Goal: Transaction & Acquisition: Purchase product/service

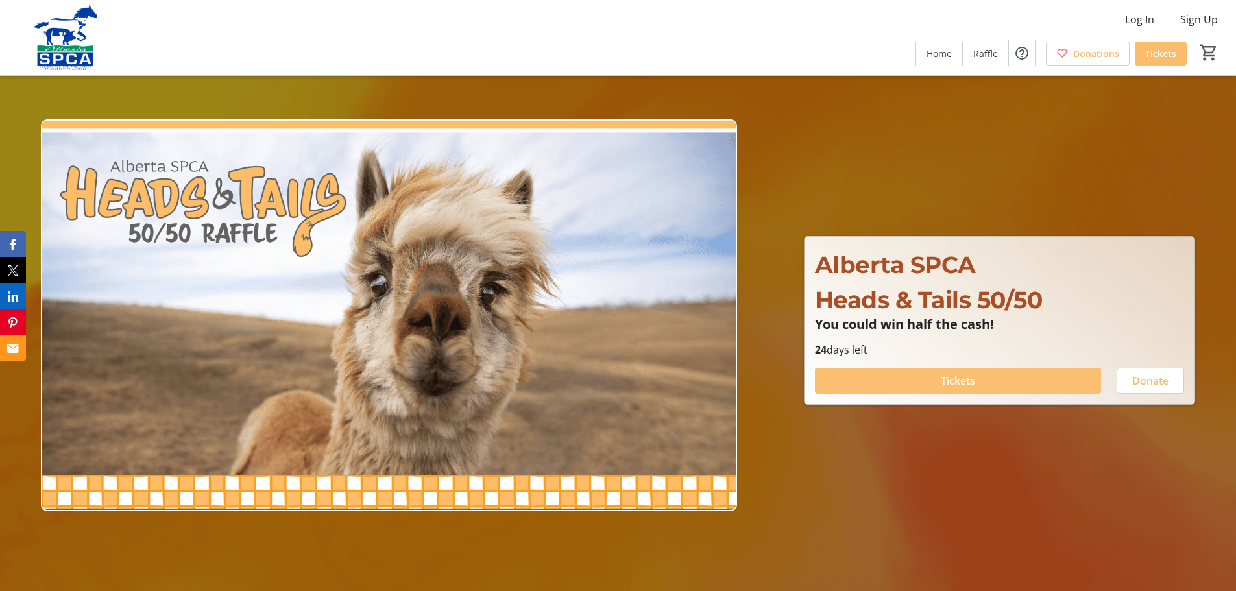
click at [954, 383] on span "Tickets" at bounding box center [958, 381] width 34 height 16
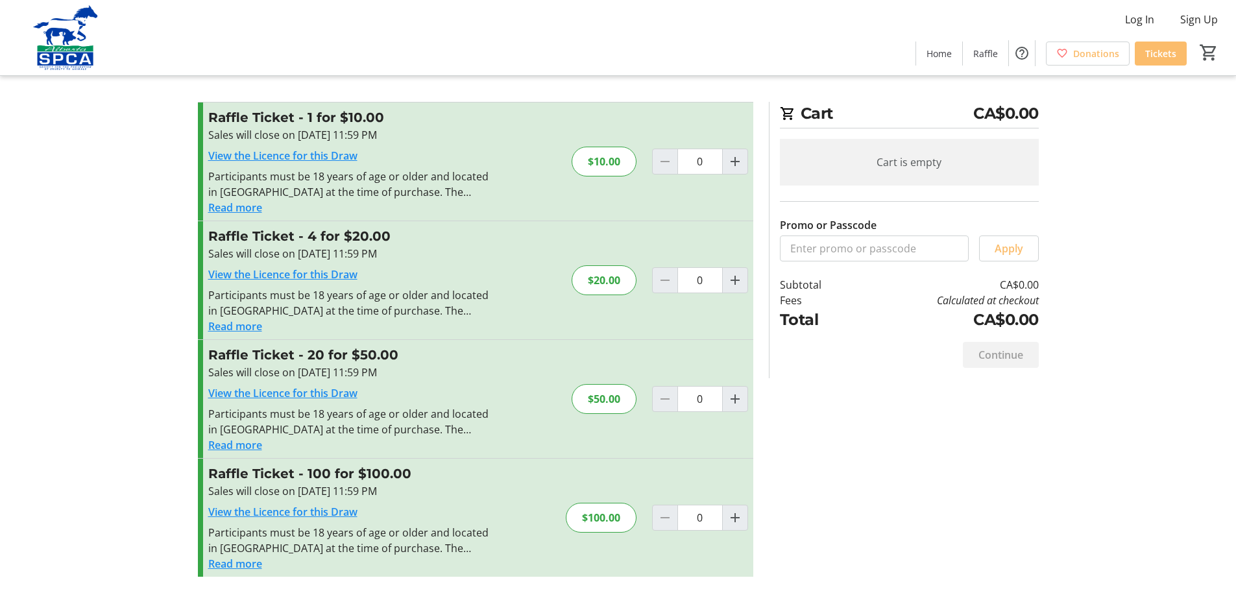
scroll to position [6, 0]
click at [734, 520] on mat-icon "Increment by one" at bounding box center [735, 517] width 16 height 16
type input "1"
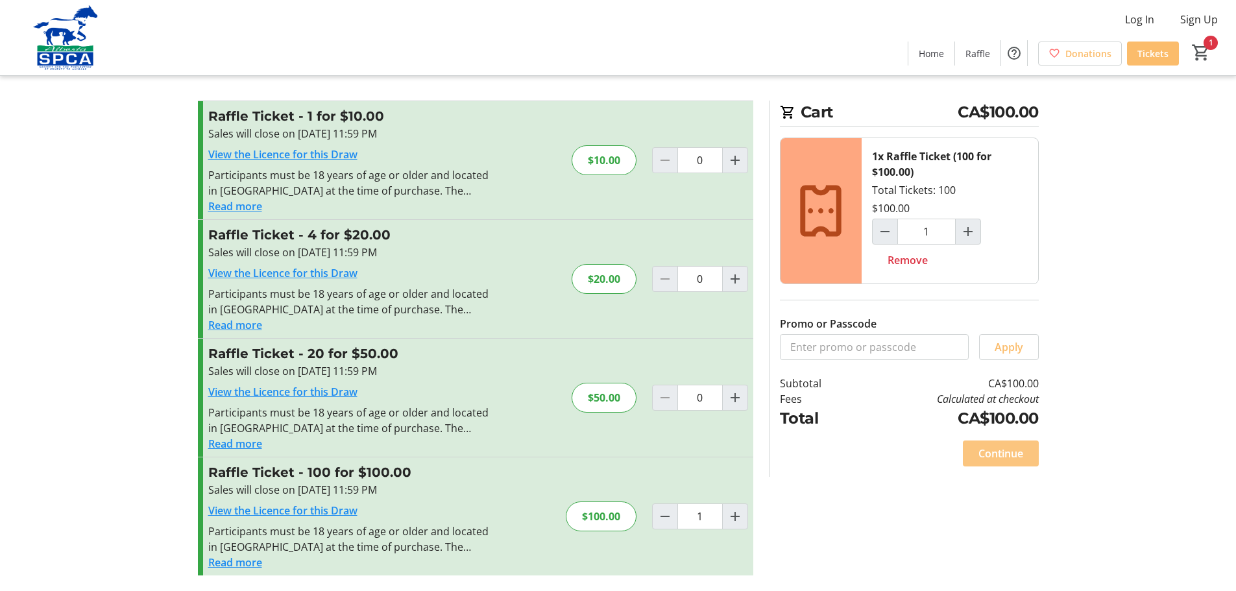
click at [987, 456] on span "Continue" at bounding box center [1000, 454] width 45 height 16
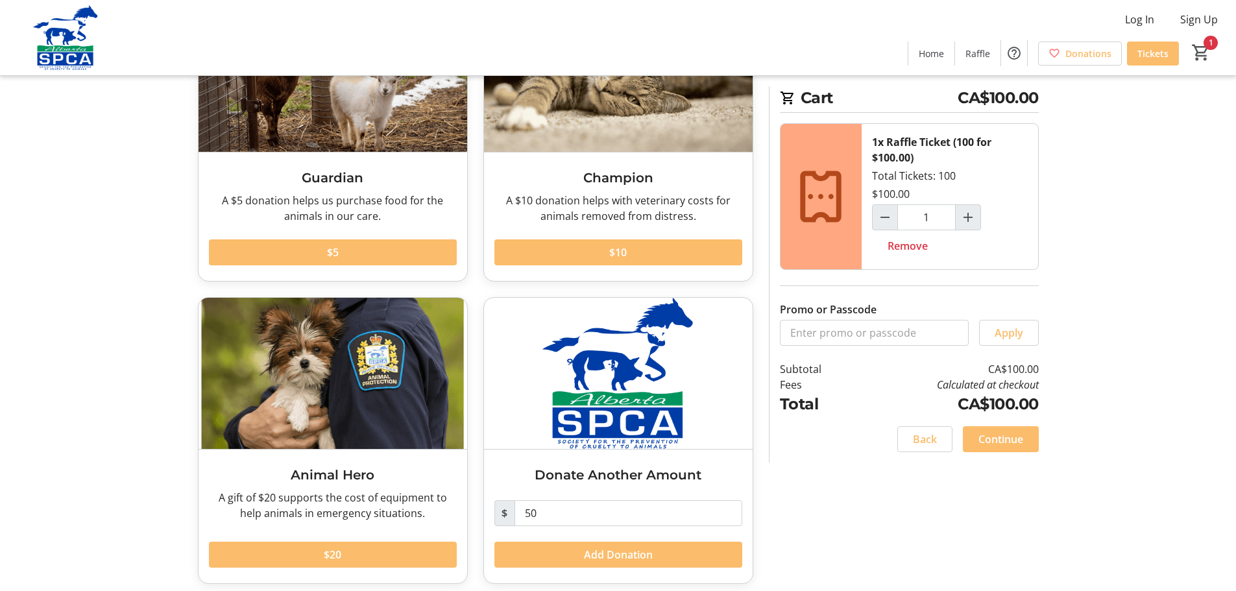
scroll to position [154, 0]
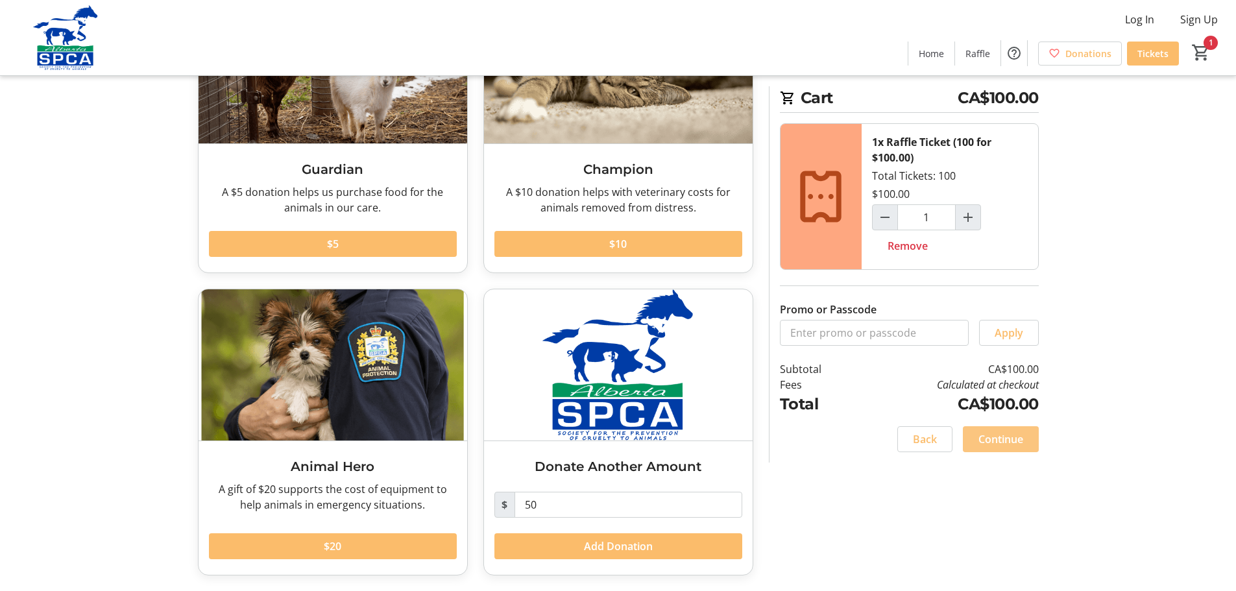
click at [990, 440] on span "Continue" at bounding box center [1000, 439] width 45 height 16
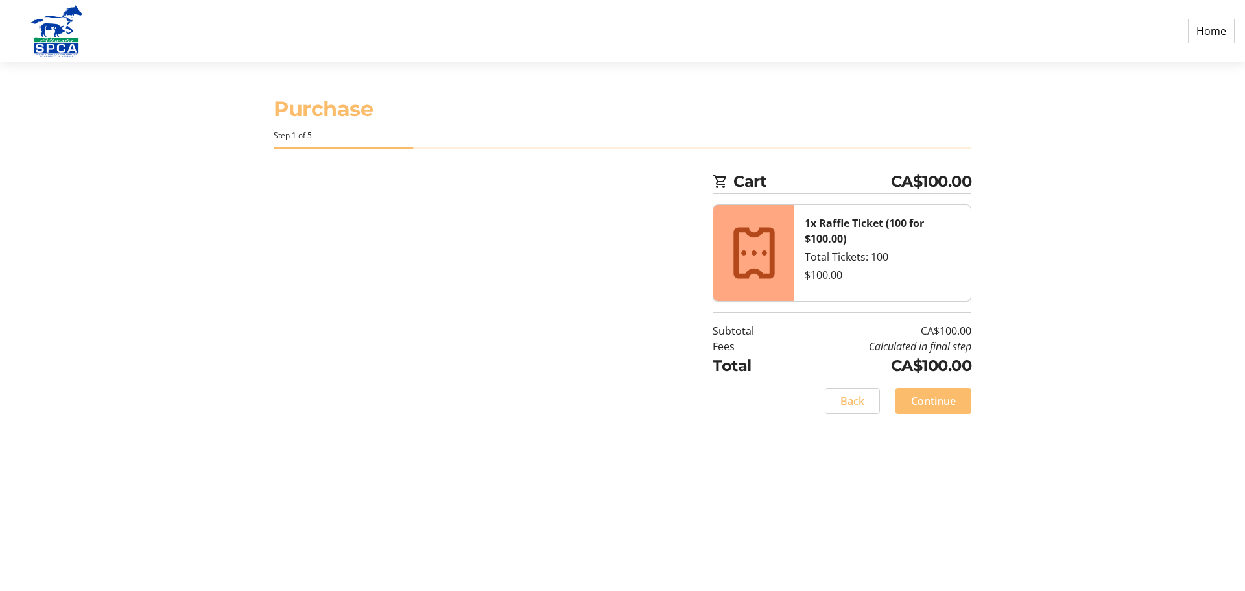
select select "CA"
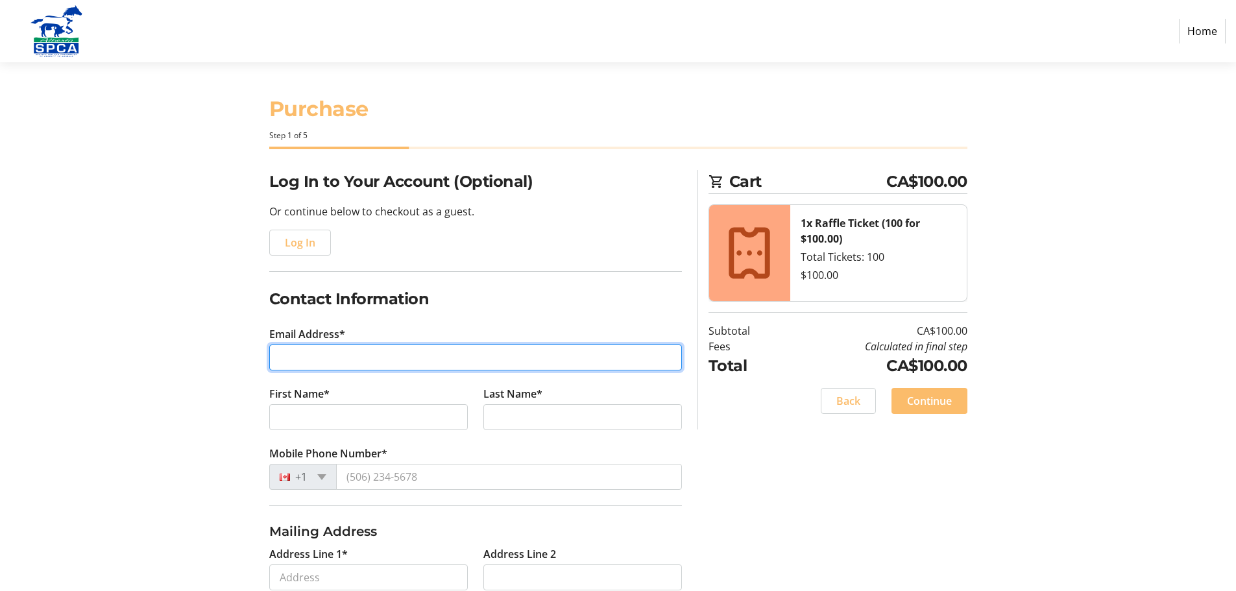
click at [442, 365] on input "Email Address*" at bounding box center [475, 357] width 413 height 26
type input "[EMAIL_ADDRESS][DOMAIN_NAME]"
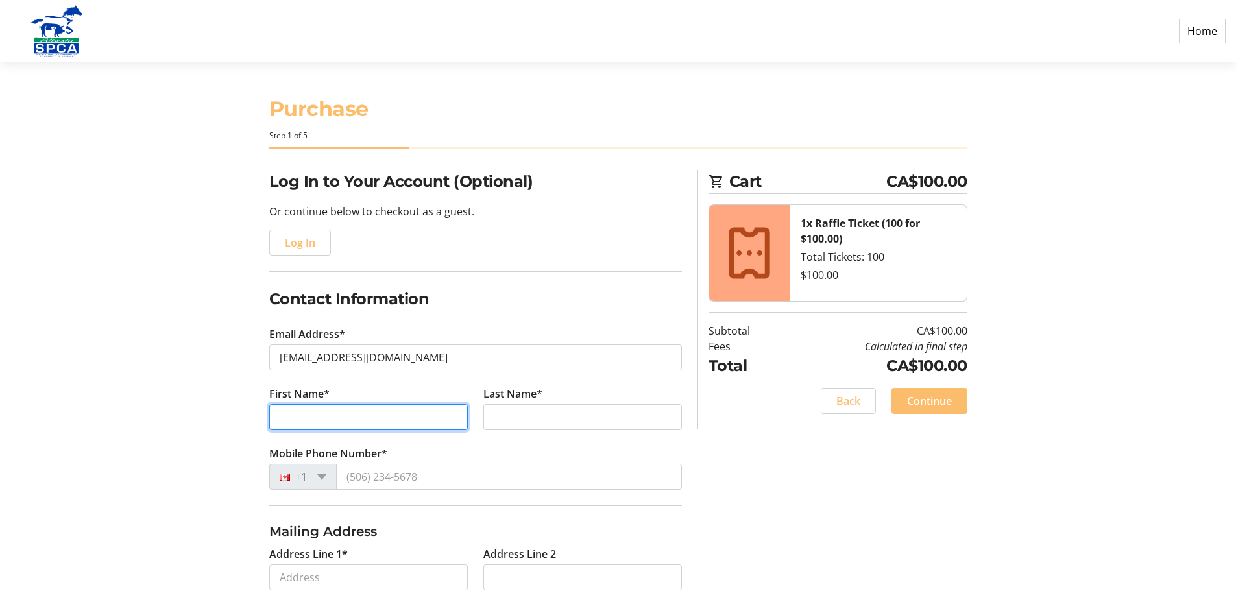
click at [400, 416] on input "First Name*" at bounding box center [368, 417] width 198 height 26
type input "[PERSON_NAME]"
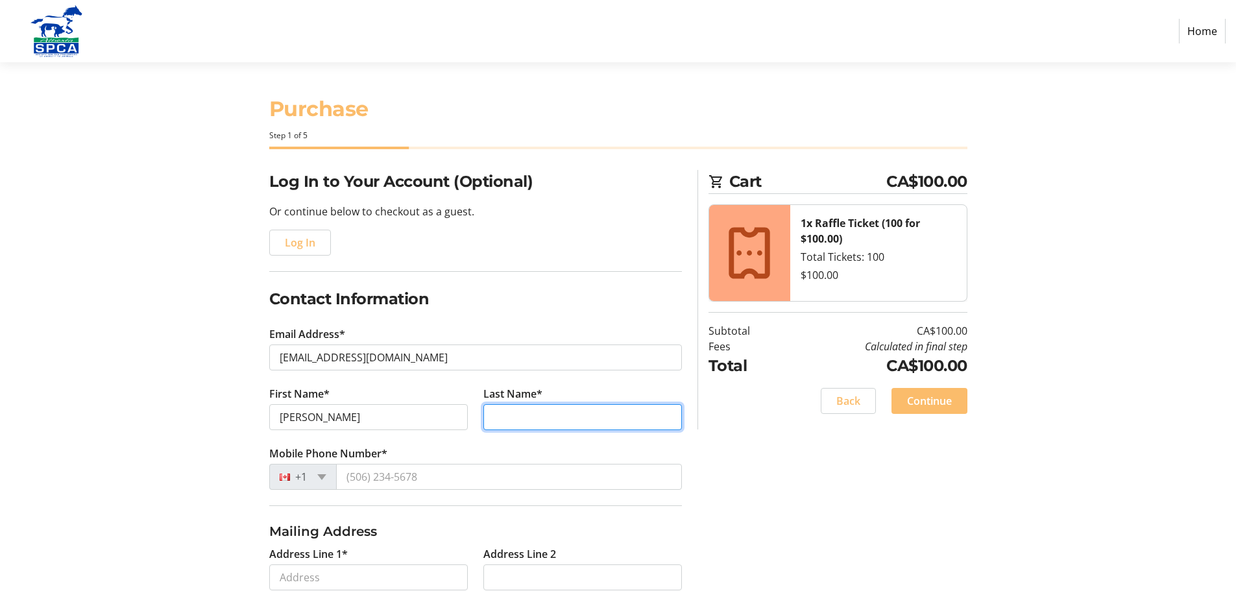
click at [525, 419] on input "Last Name*" at bounding box center [582, 417] width 198 height 26
type input "Aistrope"
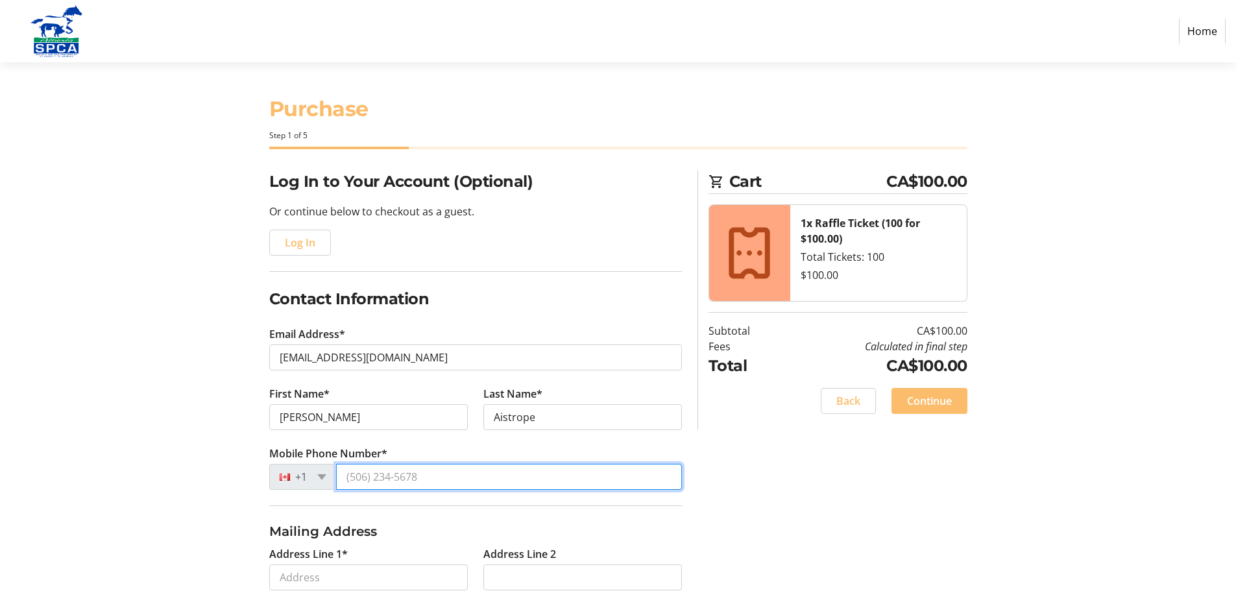
click at [434, 474] on input "Mobile Phone Number*" at bounding box center [509, 477] width 346 height 26
type input "[PHONE_NUMBER]"
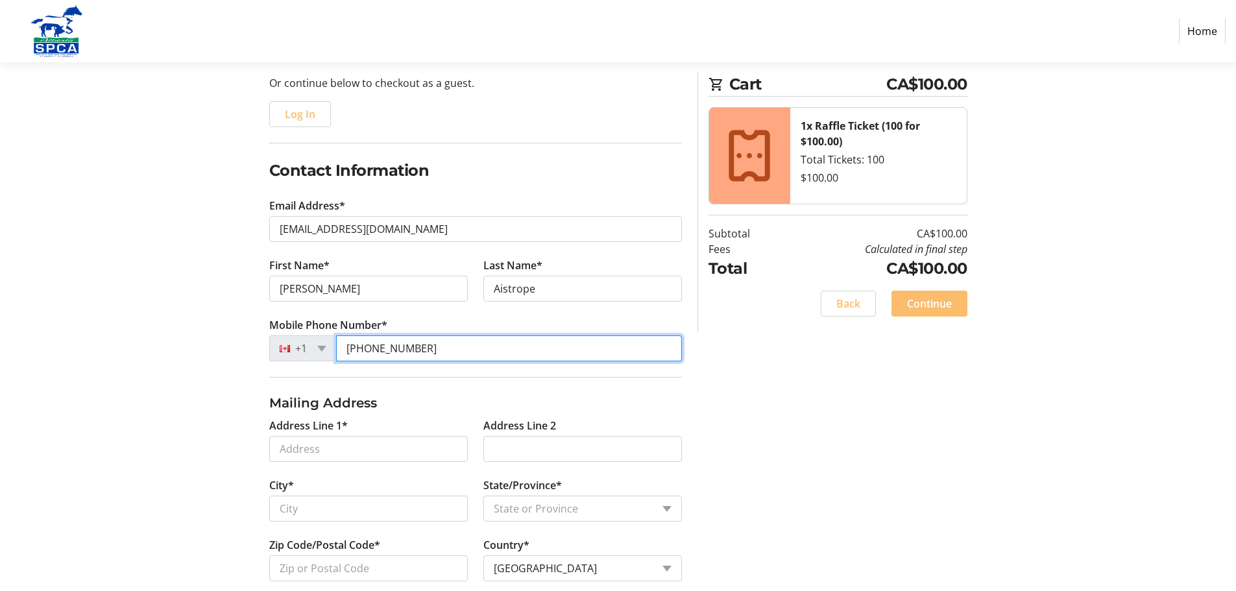
scroll to position [130, 0]
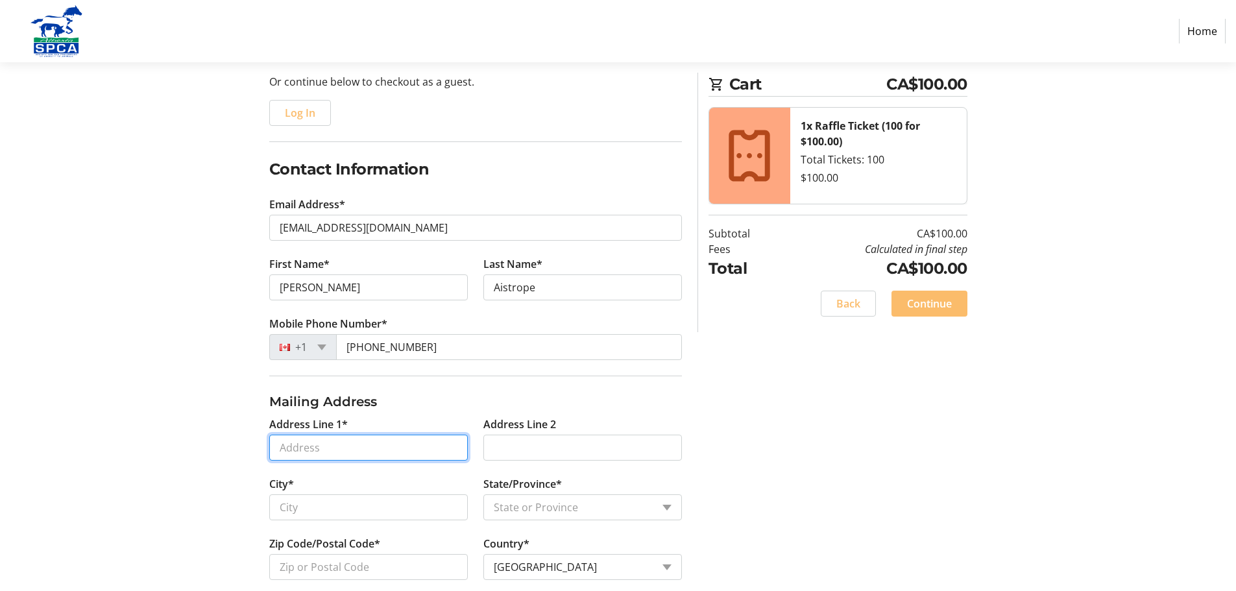
click at [435, 453] on input "Address Line 1*" at bounding box center [368, 448] width 198 height 26
type input "[STREET_ADDRESS]"
type input "[GEOGRAPHIC_DATA]"
select select "AB"
type input "T6J 4N4"
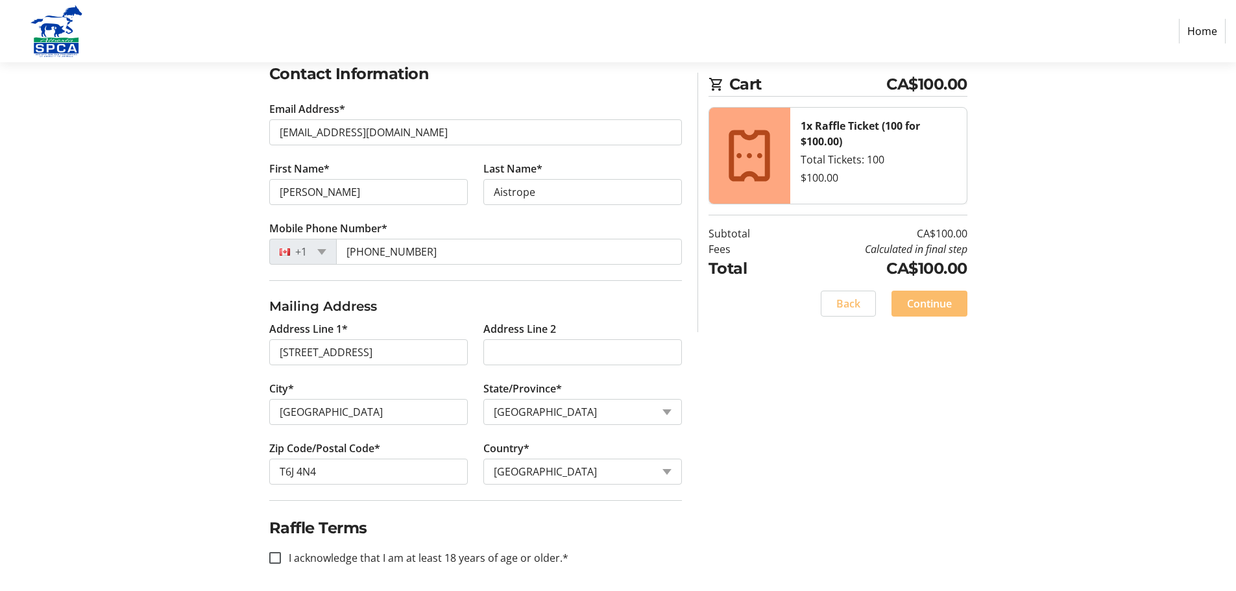
scroll to position [231, 0]
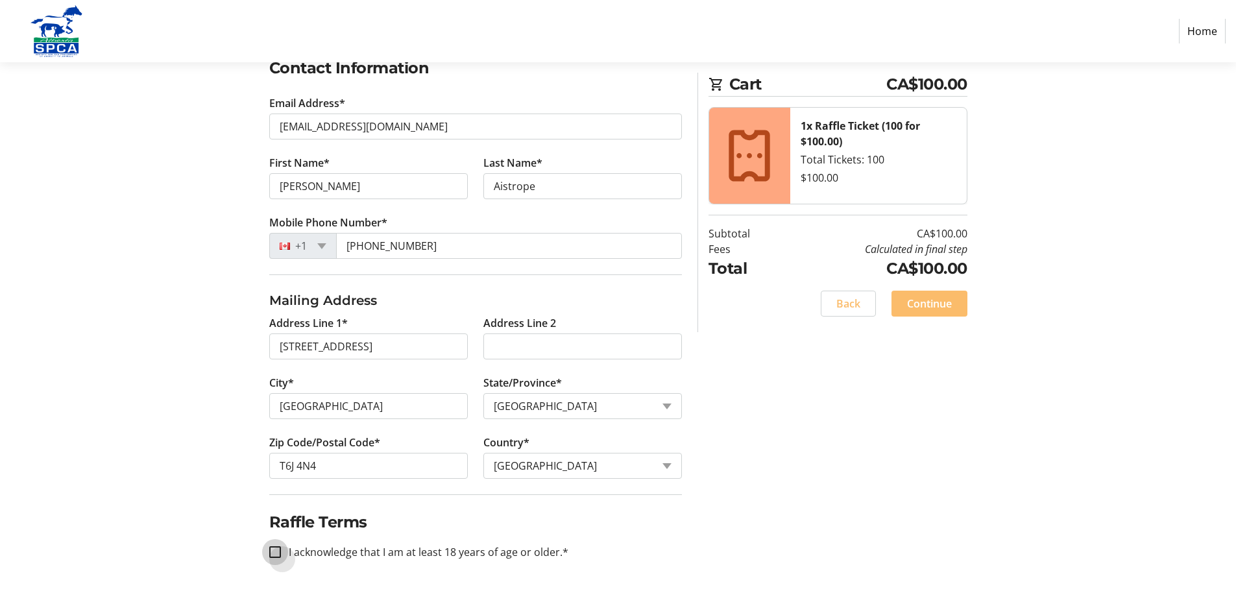
click at [278, 552] on input "I acknowledge that I am at least 18 years of age or older.*" at bounding box center [275, 552] width 12 height 12
checkbox input "true"
click at [931, 300] on span "Continue" at bounding box center [929, 304] width 45 height 16
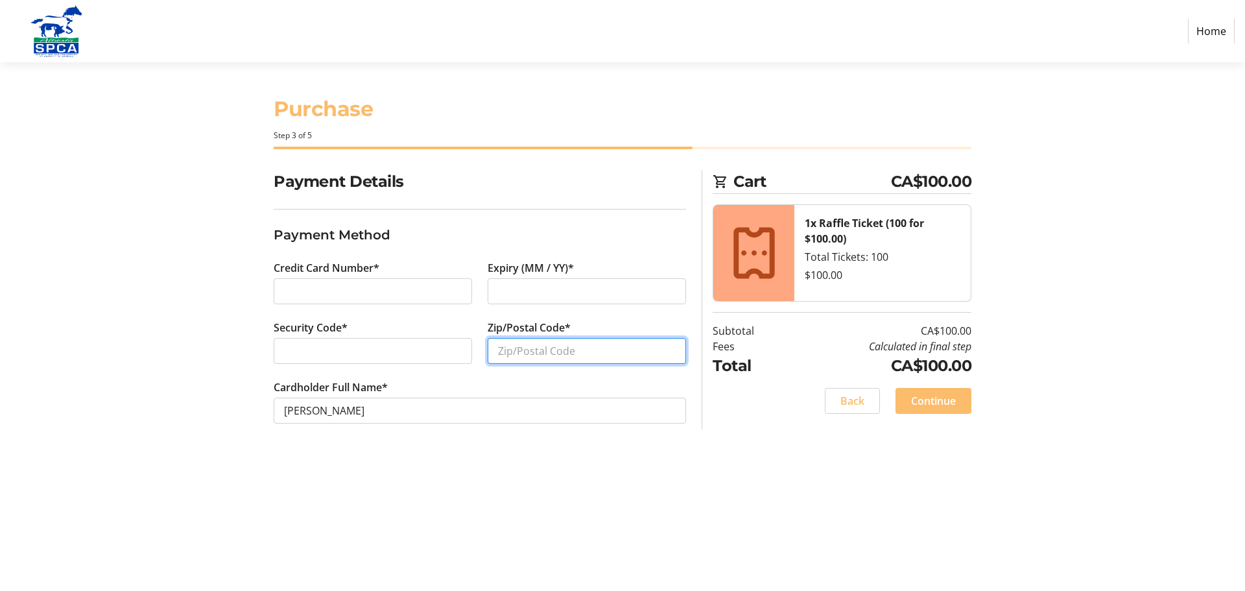
click at [570, 359] on input "Zip/Postal Code*" at bounding box center [587, 351] width 198 height 26
type input "T6J4N4"
click at [911, 403] on button "Continue" at bounding box center [934, 401] width 76 height 26
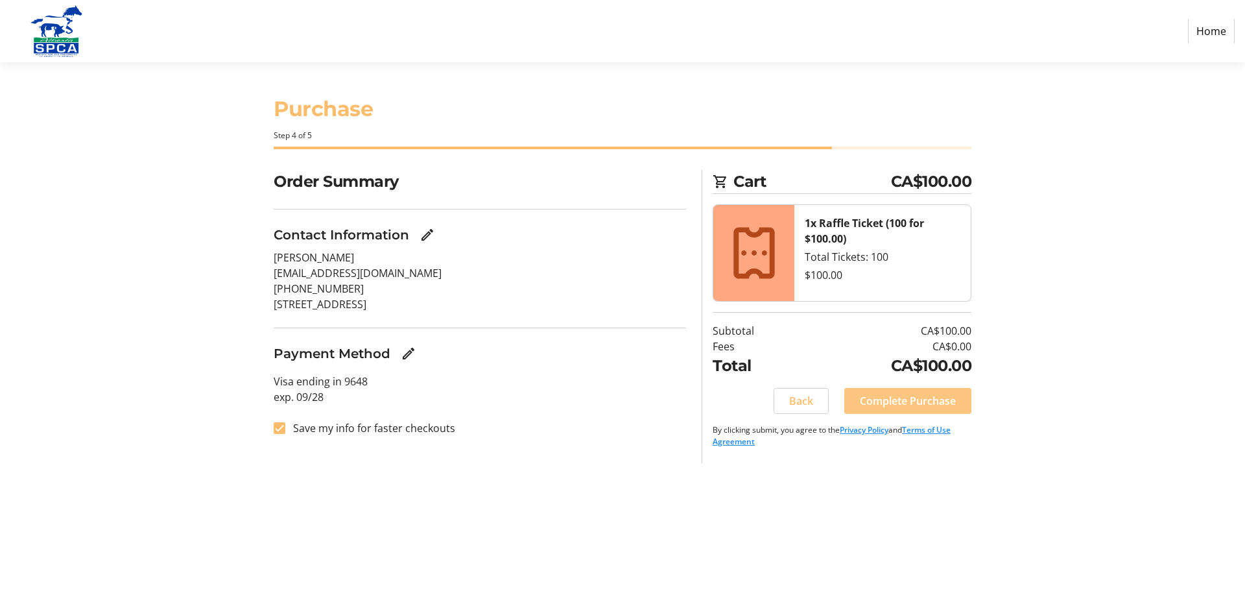
click at [900, 403] on span "Complete Purchase" at bounding box center [908, 401] width 96 height 16
